Goal: Task Accomplishment & Management: Use online tool/utility

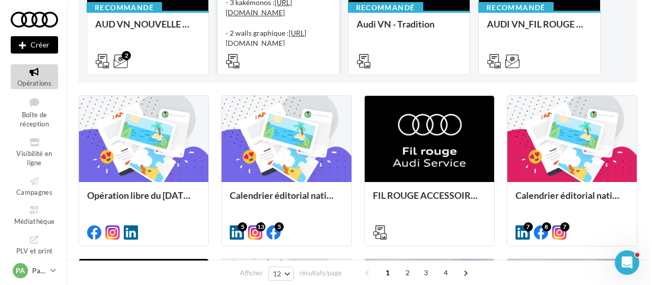
scroll to position [190, 0]
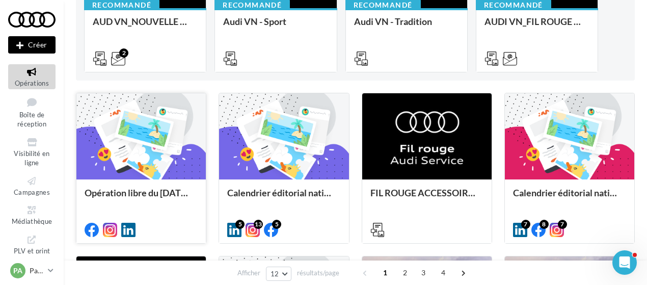
click at [150, 155] on div at bounding box center [140, 136] width 129 height 87
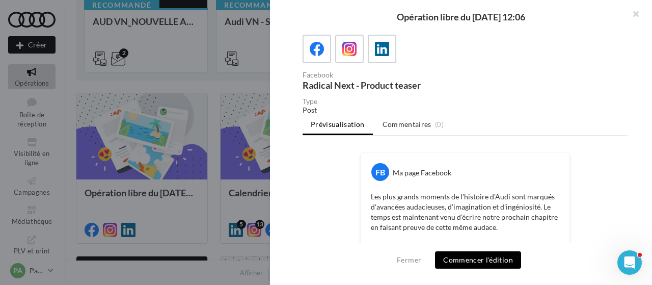
scroll to position [54, 0]
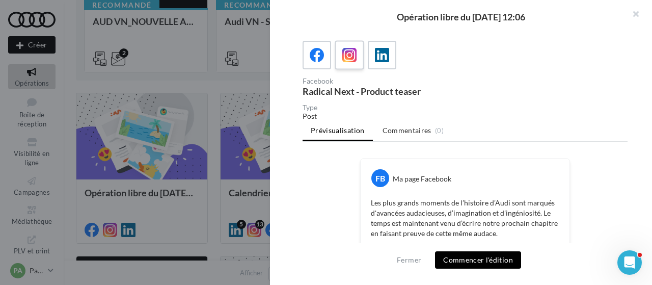
click at [346, 57] on icon at bounding box center [349, 55] width 15 height 15
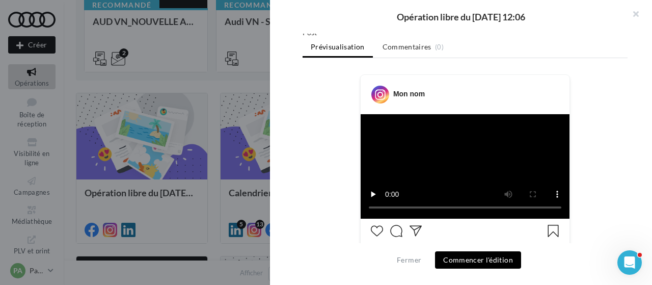
scroll to position [15, 0]
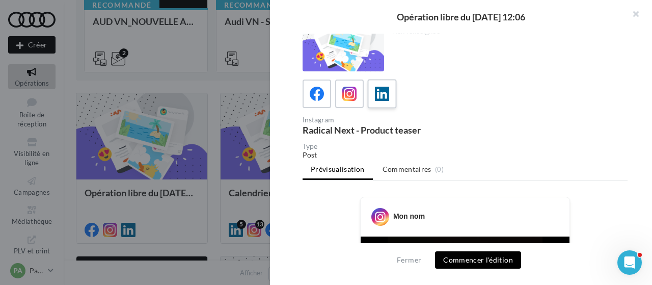
click at [383, 87] on icon at bounding box center [382, 94] width 15 height 15
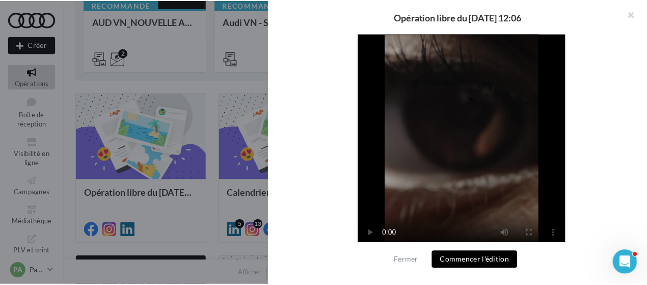
scroll to position [402, 0]
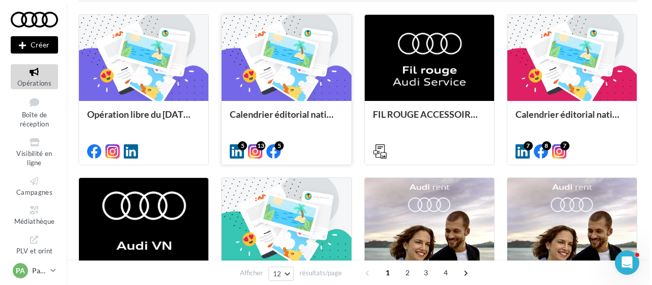
scroll to position [266, 0]
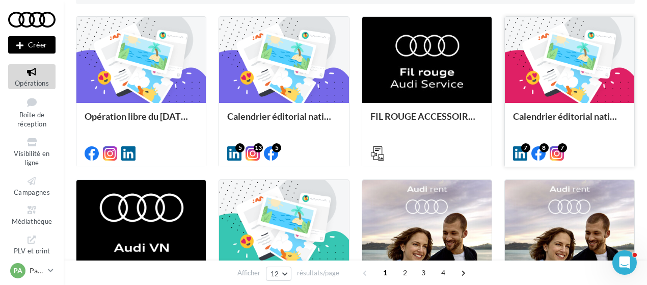
click at [558, 40] on div at bounding box center [569, 60] width 129 height 87
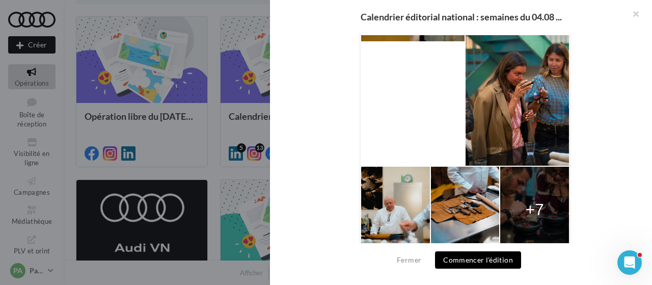
scroll to position [388, 0]
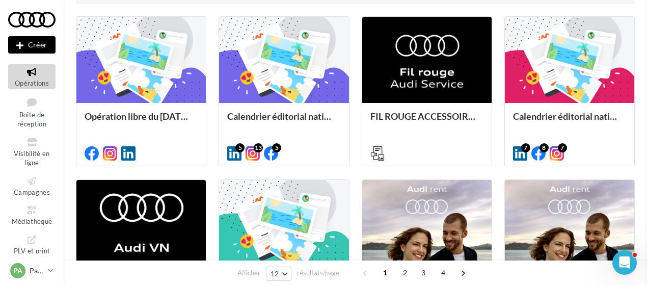
click at [193, 97] on div "Opérations marketing Filtrer par canal Filtrer par catégorie 48 opérations 4 op…" at bounding box center [355, 138] width 559 height 776
click at [272, 96] on div at bounding box center [283, 60] width 129 height 87
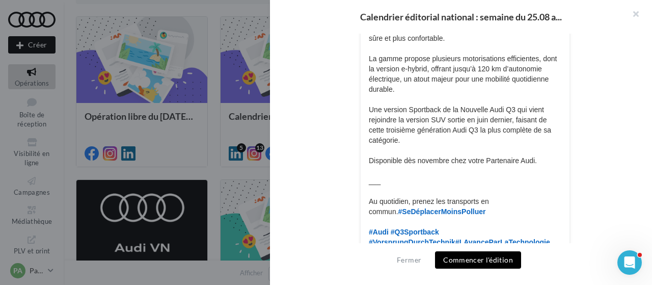
scroll to position [337, 0]
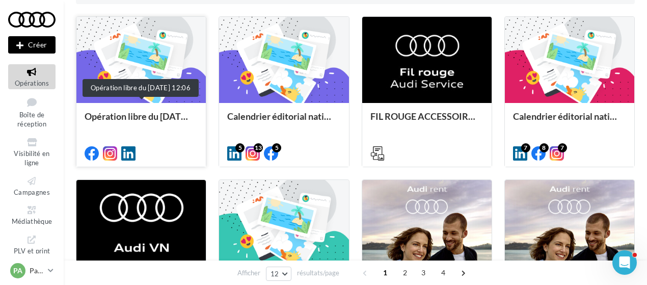
click at [142, 113] on div "Opération libre du [DATE] 12:06" at bounding box center [141, 121] width 113 height 20
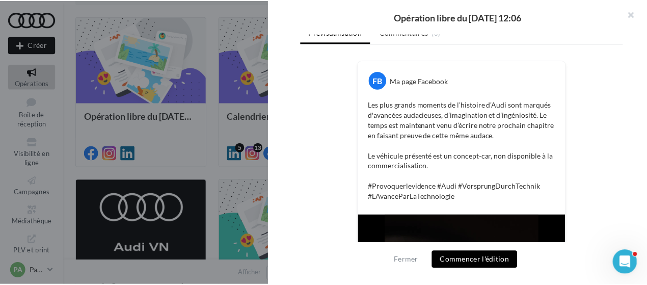
scroll to position [0, 0]
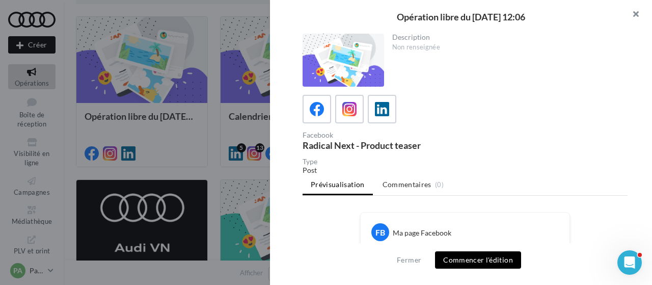
click at [637, 18] on button "button" at bounding box center [631, 15] width 41 height 31
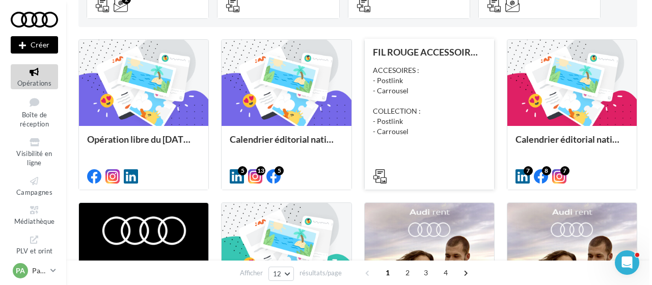
scroll to position [243, 0]
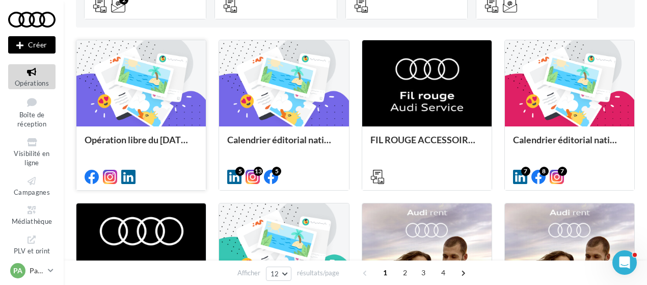
click at [127, 95] on div at bounding box center [140, 83] width 129 height 87
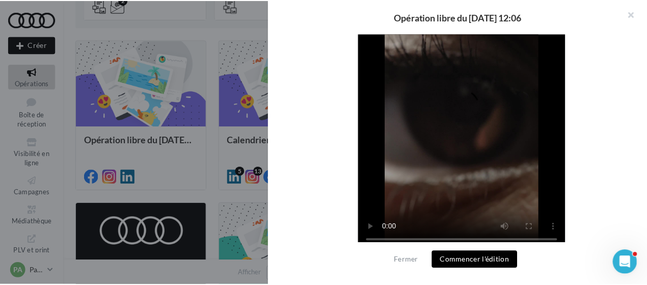
scroll to position [391, 0]
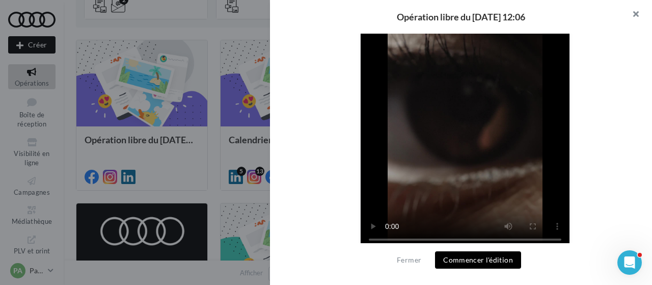
click at [636, 13] on button "button" at bounding box center [631, 15] width 41 height 31
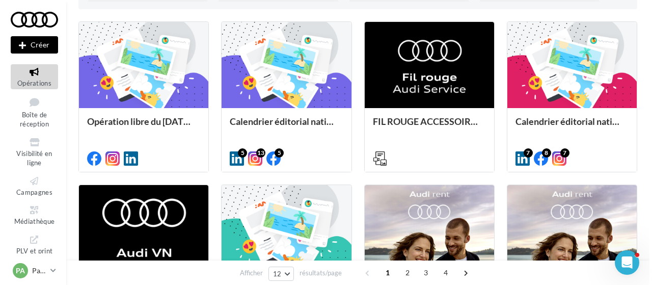
scroll to position [261, 0]
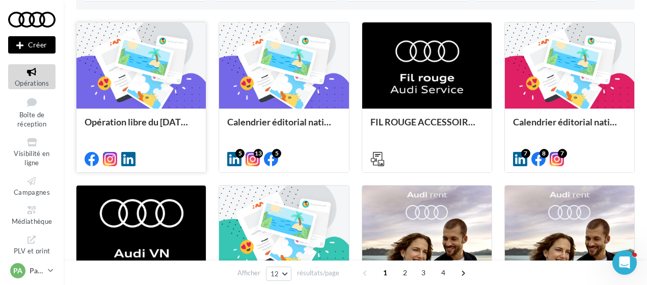
click at [181, 93] on div at bounding box center [140, 65] width 129 height 87
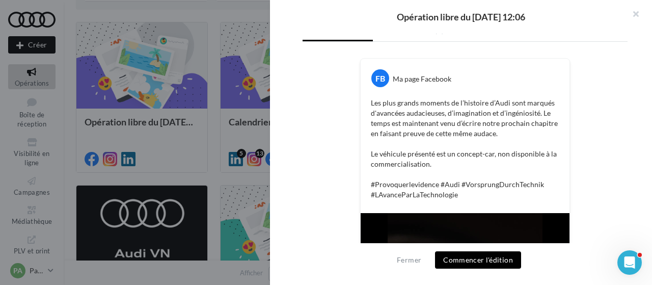
scroll to position [157, 0]
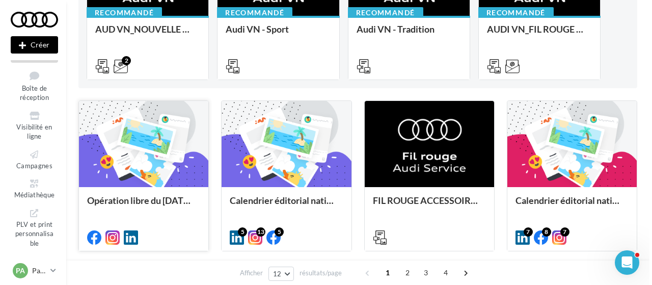
scroll to position [183, 0]
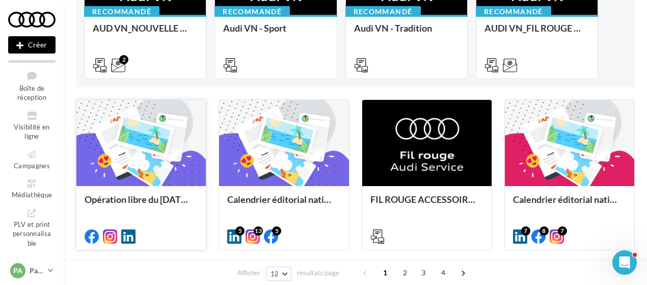
click at [153, 136] on div at bounding box center [140, 143] width 129 height 87
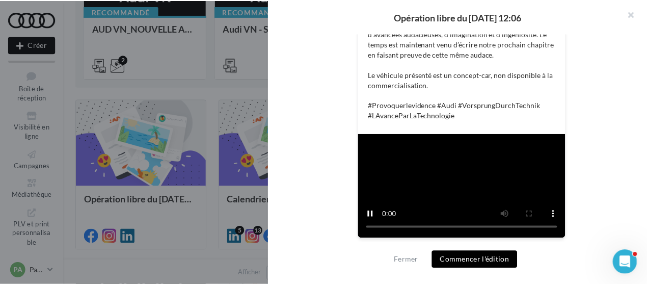
scroll to position [402, 0]
